Goal: Task Accomplishment & Management: Complete application form

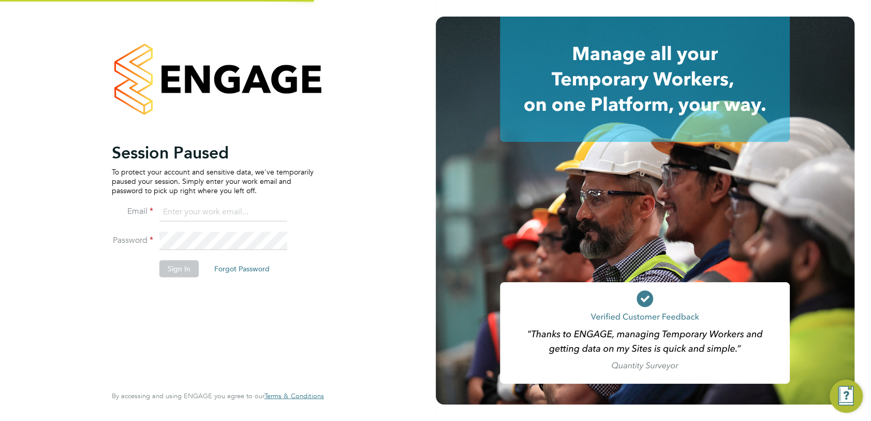
type input "michaelh@net-temps.co.uk"
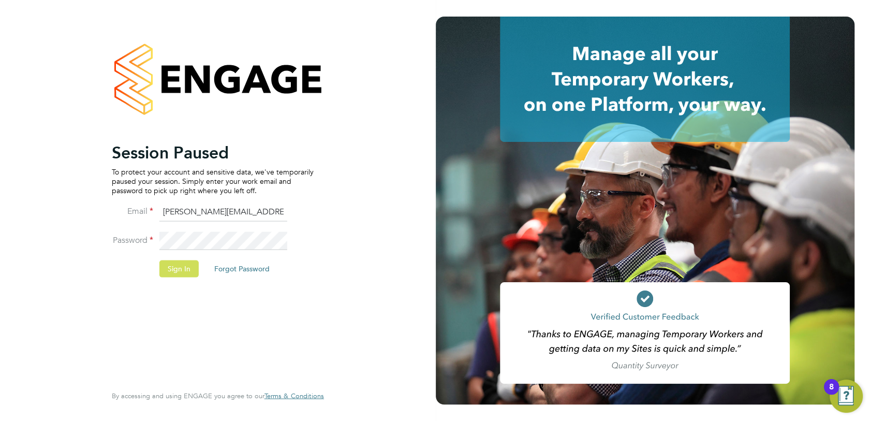
click at [186, 268] on button "Sign In" at bounding box center [178, 268] width 39 height 17
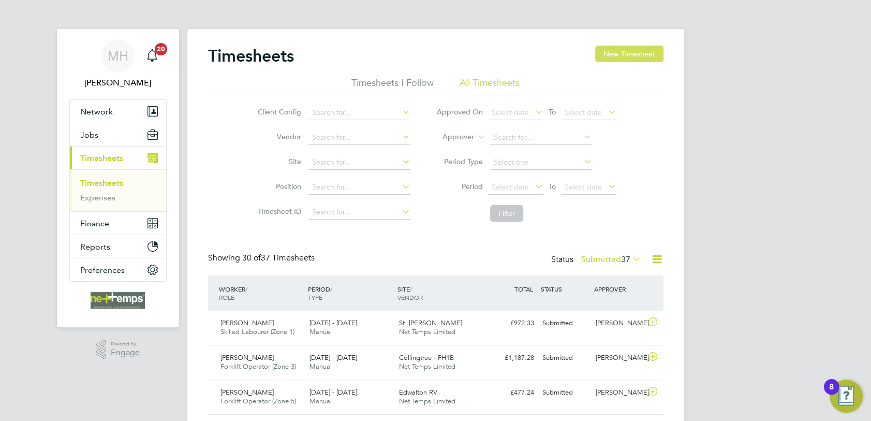
click at [620, 49] on button "New Timesheet" at bounding box center [629, 54] width 68 height 17
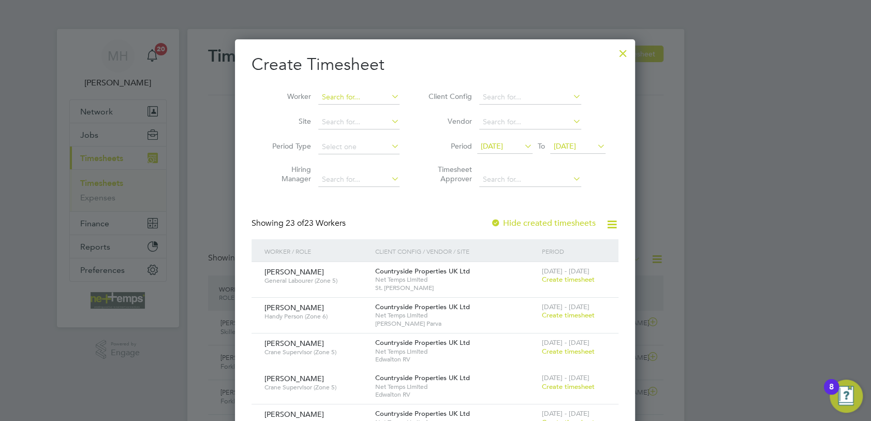
click at [361, 100] on input at bounding box center [358, 97] width 81 height 14
click at [364, 112] on li "[PERSON_NAME]" at bounding box center [382, 111] width 128 height 14
type input "[PERSON_NAME]"
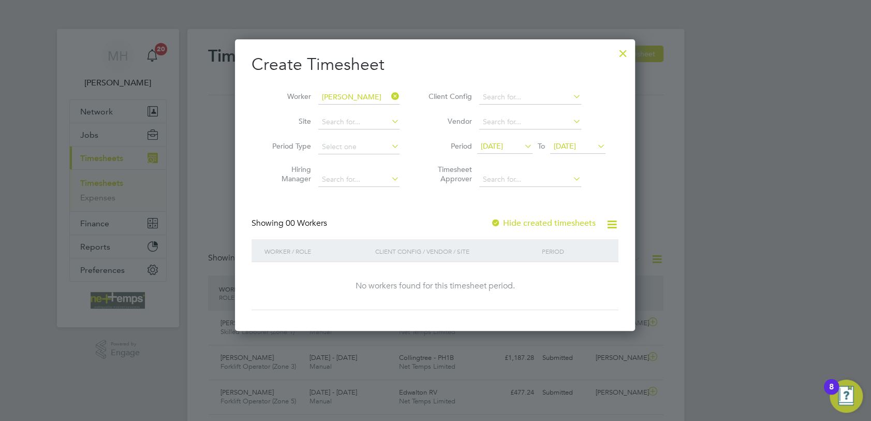
click at [582, 222] on label "Hide created timesheets" at bounding box center [543, 223] width 105 height 10
click at [576, 142] on span "[DATE]" at bounding box center [565, 145] width 22 height 9
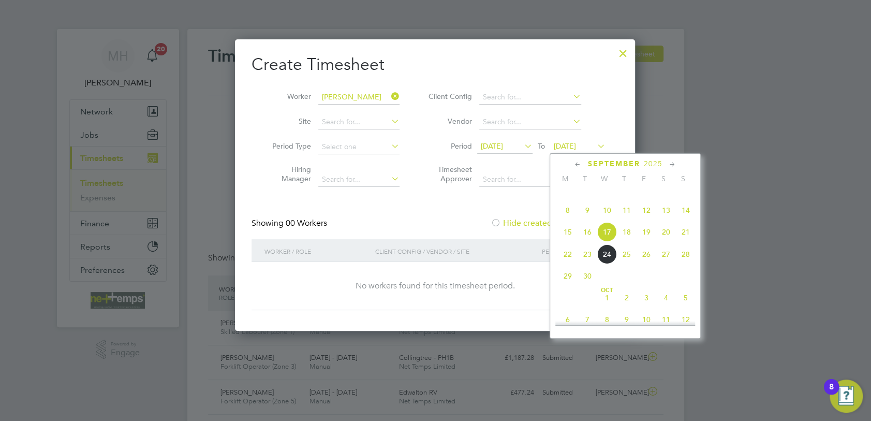
click at [688, 242] on span "21" at bounding box center [686, 232] width 20 height 20
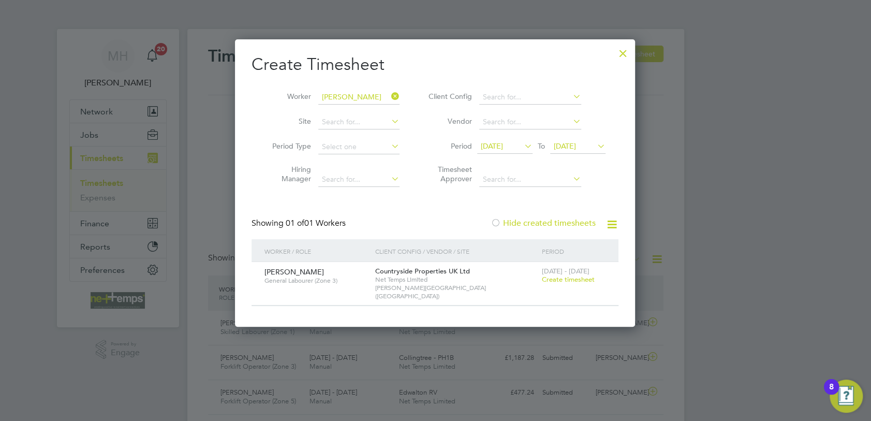
click at [574, 282] on span "Create timesheet" at bounding box center [568, 279] width 53 height 9
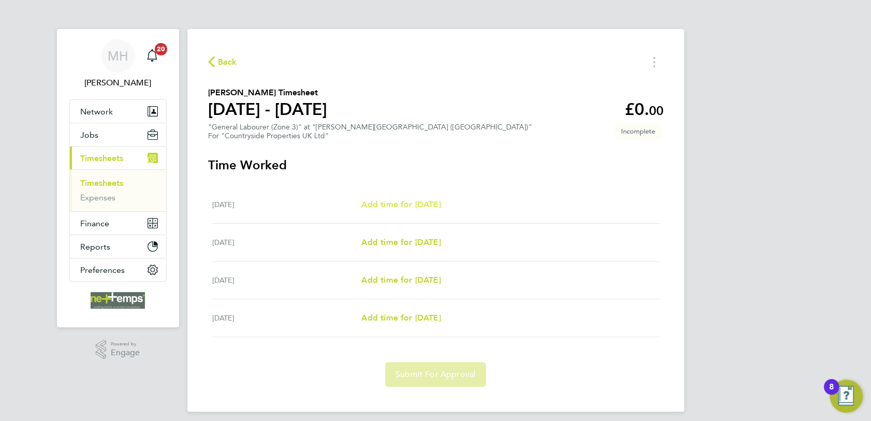
click at [411, 202] on span "Add time for [DATE]" at bounding box center [401, 204] width 80 height 10
select select "30"
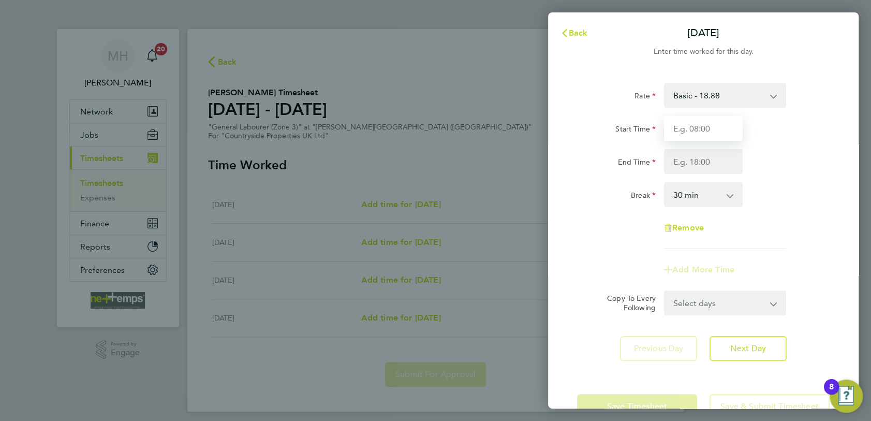
drag, startPoint x: 688, startPoint y: 127, endPoint x: 695, endPoint y: 125, distance: 7.5
click at [688, 127] on input "Start Time" at bounding box center [703, 128] width 79 height 25
type input "07:30"
type input "16:30"
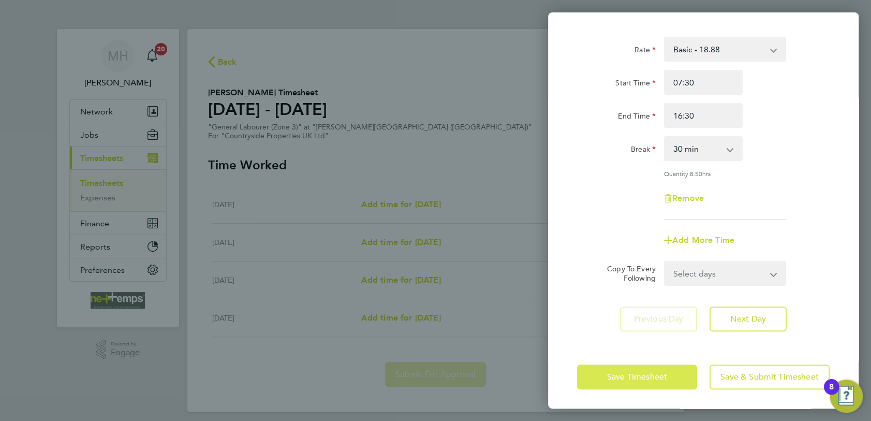
click at [644, 376] on span "Save Timesheet" at bounding box center [637, 377] width 60 height 10
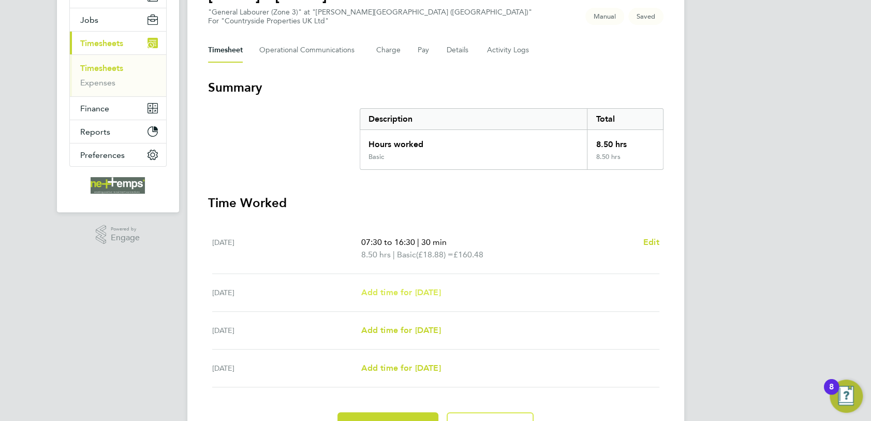
click at [421, 289] on span "Add time for [DATE]" at bounding box center [401, 292] width 80 height 10
select select "30"
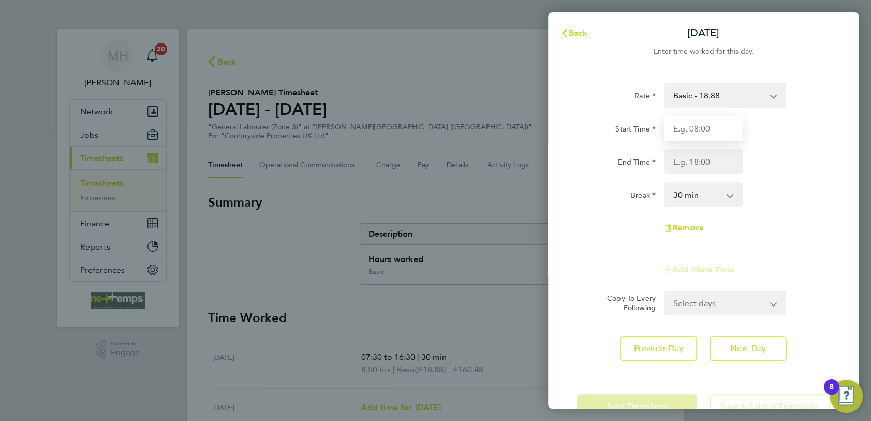
click at [696, 127] on input "Start Time" at bounding box center [703, 128] width 79 height 25
type input "07:30"
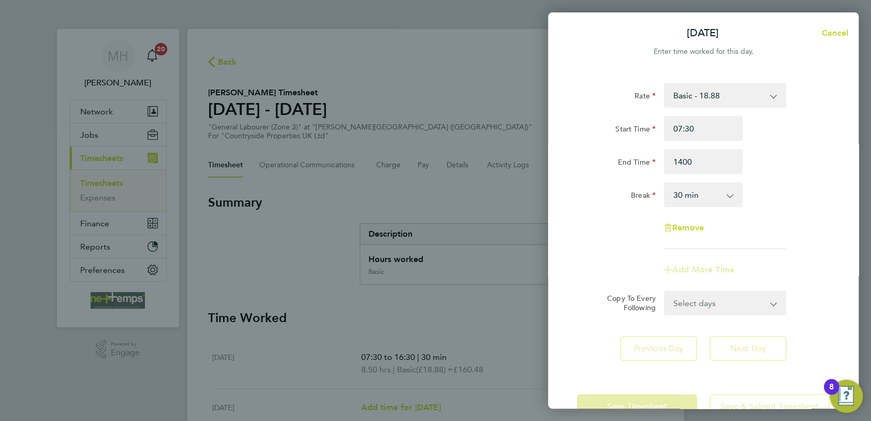
type input "14:00"
click at [732, 198] on app-icon-cross-button at bounding box center [735, 194] width 12 height 23
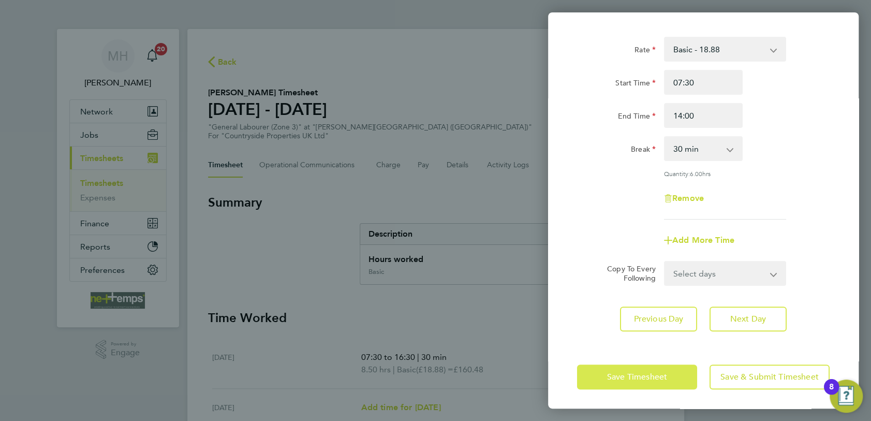
click at [630, 372] on span "Save Timesheet" at bounding box center [637, 377] width 60 height 10
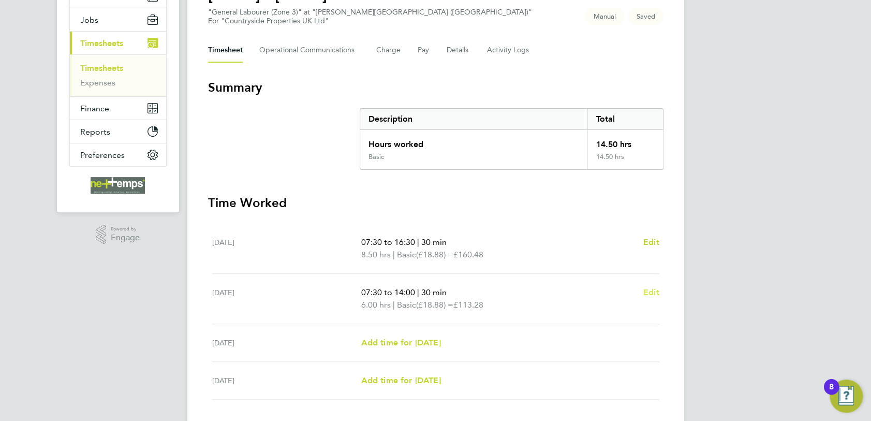
click at [654, 293] on span "Edit" at bounding box center [652, 292] width 16 height 10
select select "30"
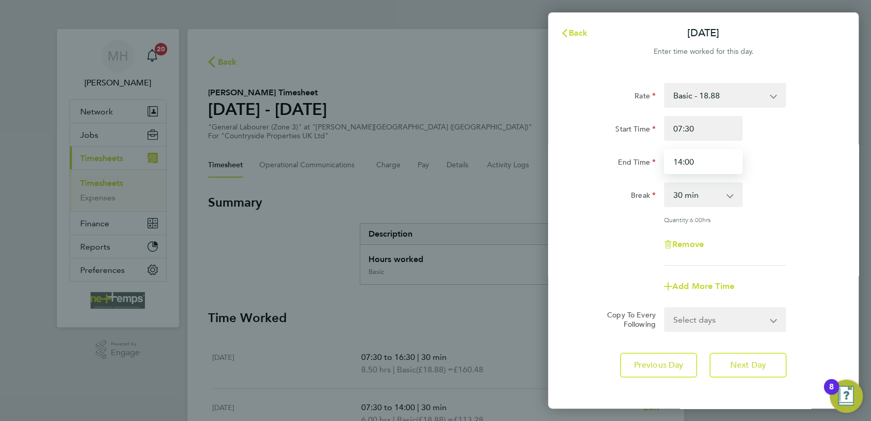
click at [713, 164] on input "14:00" at bounding box center [703, 161] width 79 height 25
drag, startPoint x: 713, startPoint y: 164, endPoint x: 688, endPoint y: 163, distance: 24.9
click at [688, 163] on input "14:00" at bounding box center [703, 161] width 79 height 25
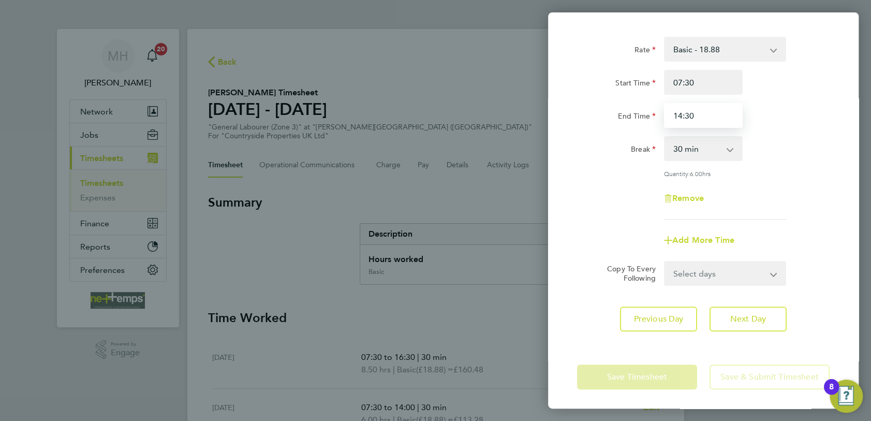
type input "14:30"
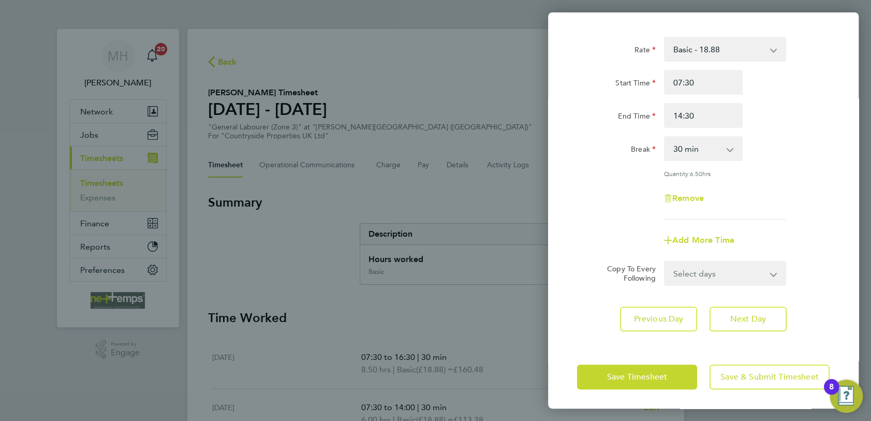
click at [810, 168] on div "Rate Basic - 18.88 Start Time 07:30 End Time 14:30 Break 0 min 15 min 30 min 45…" at bounding box center [703, 128] width 253 height 183
click at [647, 374] on span "Save Timesheet" at bounding box center [637, 377] width 60 height 10
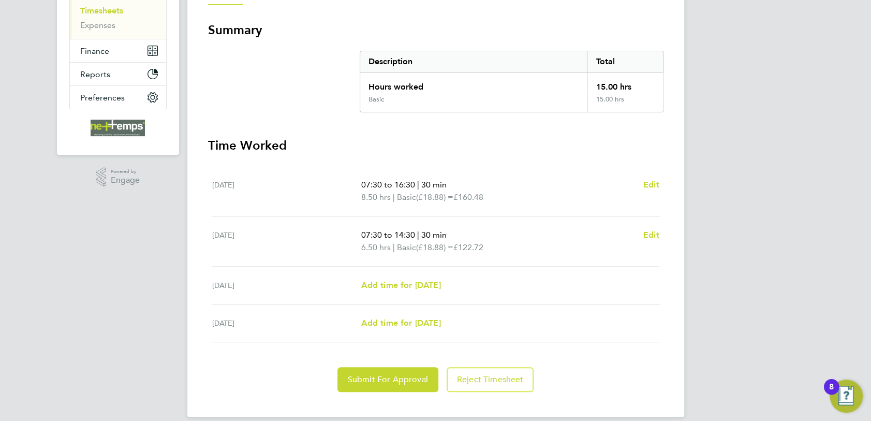
scroll to position [183, 0]
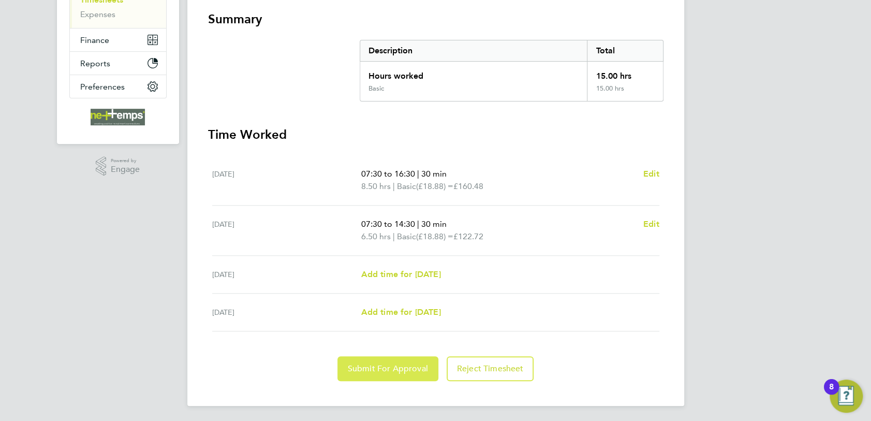
click at [388, 363] on span "Submit For Approval" at bounding box center [388, 368] width 80 height 10
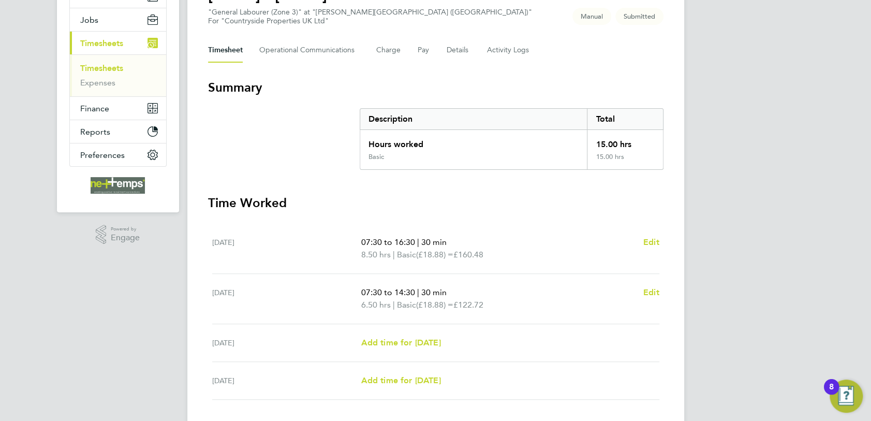
scroll to position [0, 0]
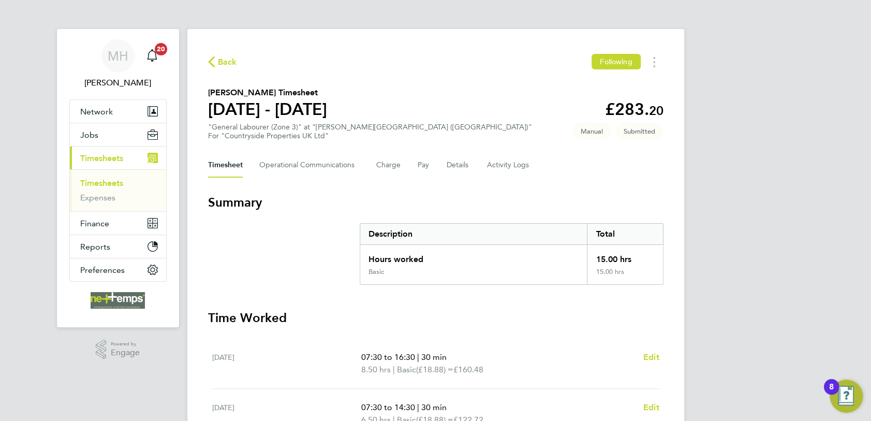
click at [114, 184] on link "Timesheets" at bounding box center [101, 183] width 43 height 10
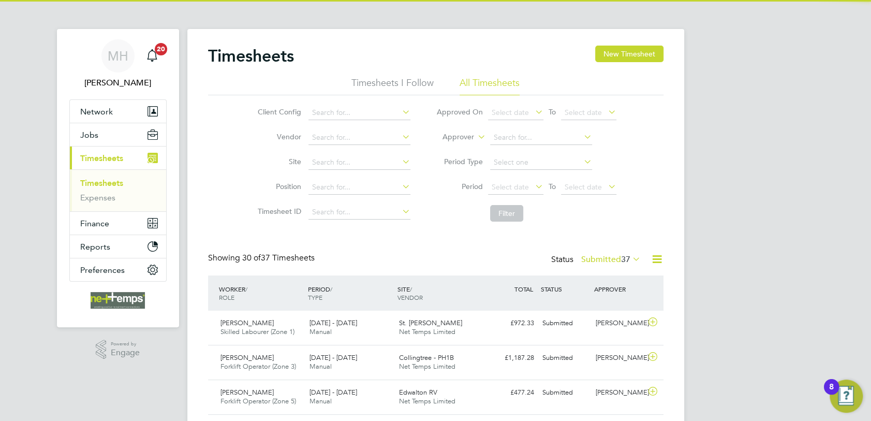
scroll to position [26, 90]
